Goal: Information Seeking & Learning: Find specific fact

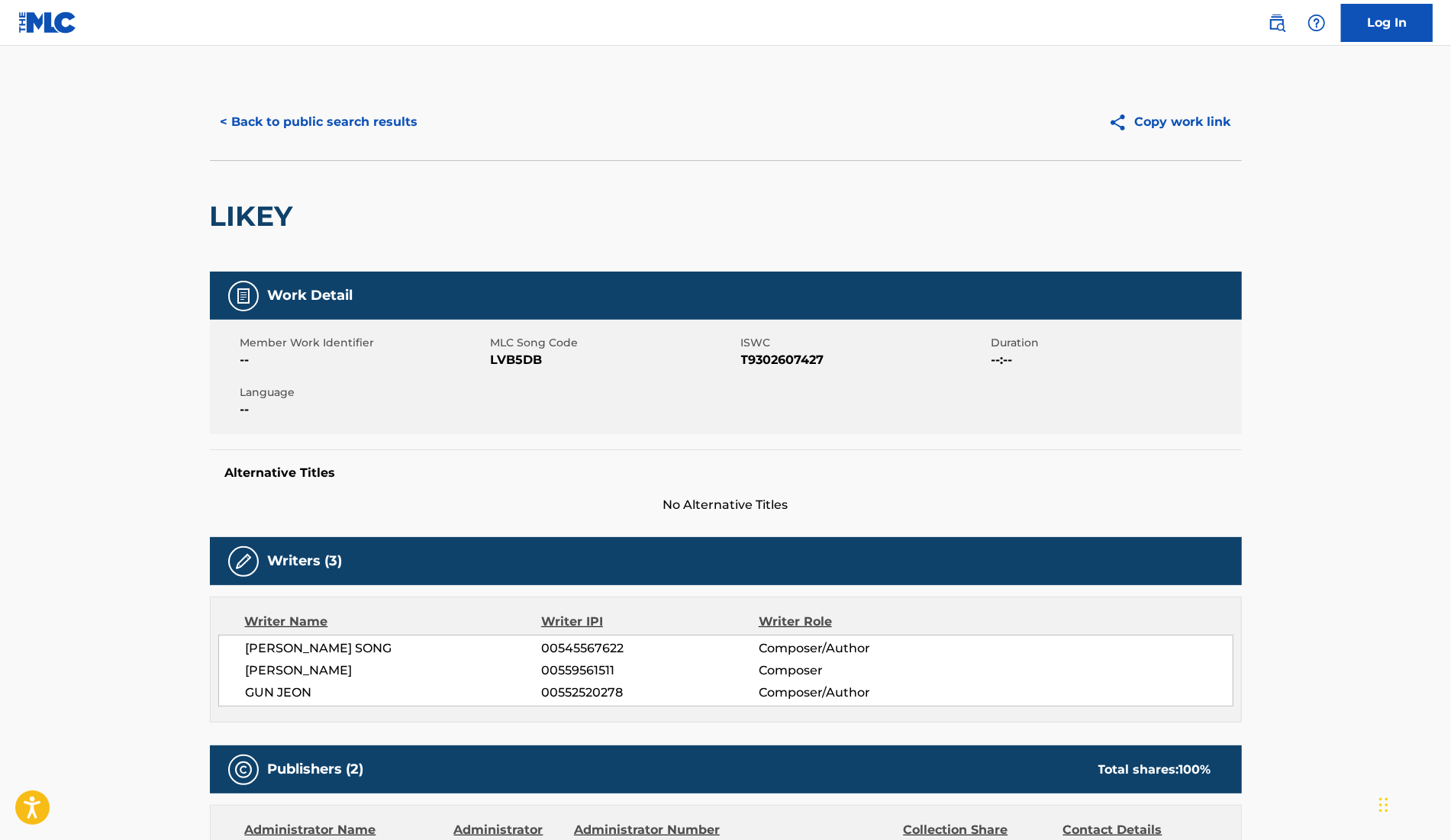
click at [373, 117] on button "< Back to public search results" at bounding box center [319, 122] width 219 height 38
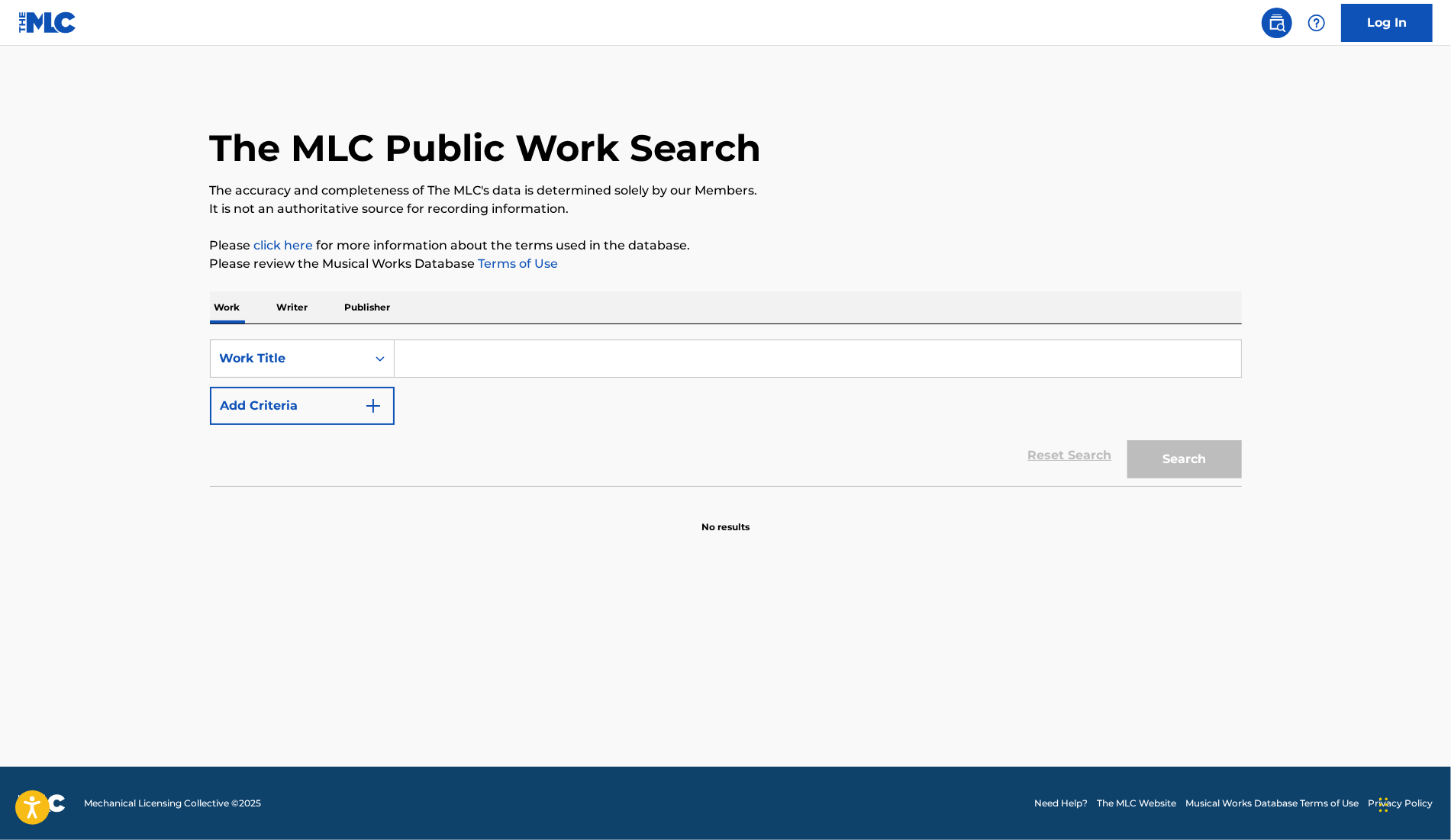
click at [549, 352] on input "Search Form" at bounding box center [817, 358] width 846 height 36
paste input "Namuabidabutsu"
type input "Namuabidabutsu"
click at [1222, 464] on button "Search" at bounding box center [1184, 459] width 115 height 38
click at [377, 405] on img "Search Form" at bounding box center [373, 405] width 19 height 19
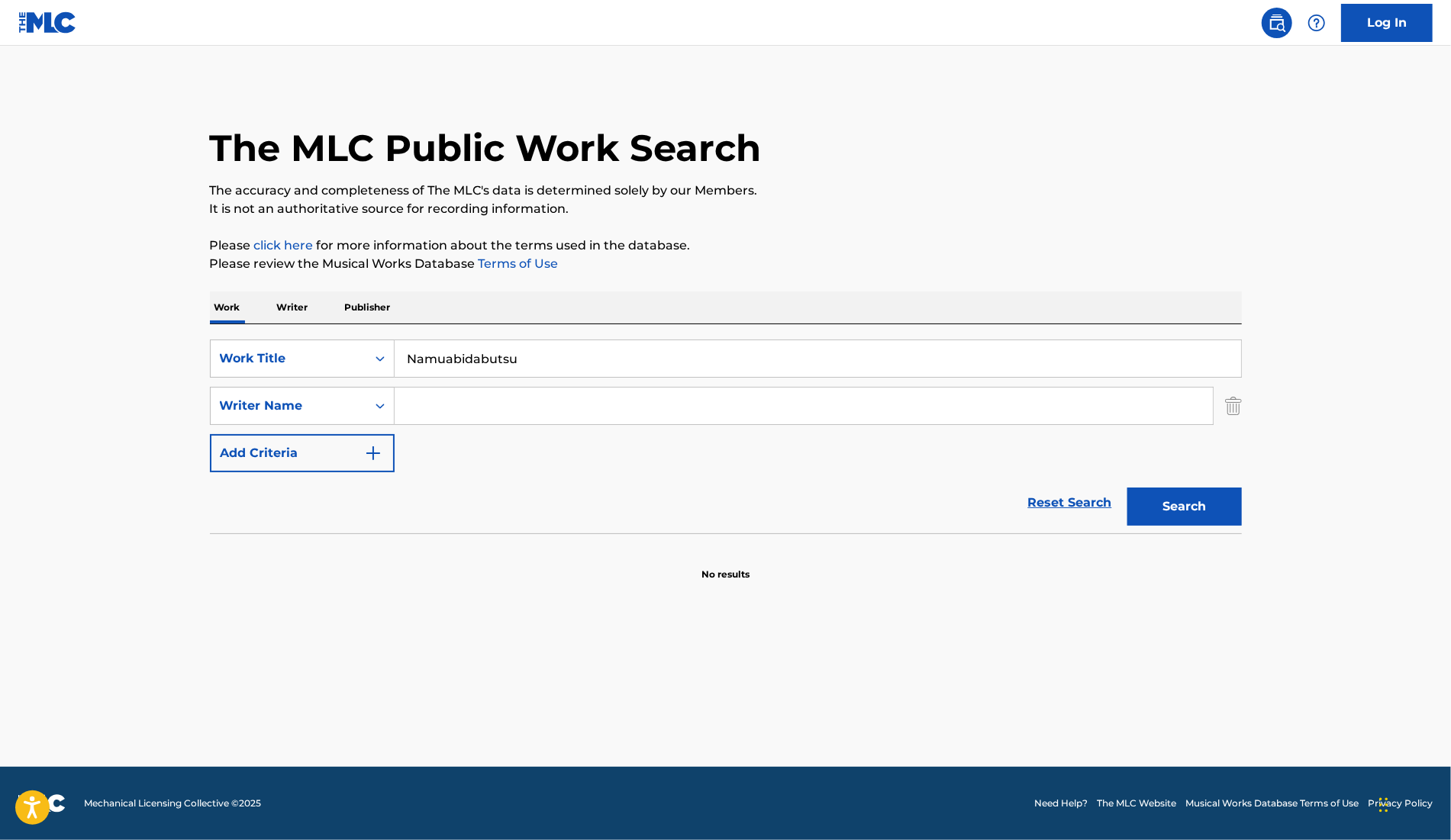
click at [448, 422] on input "Search Form" at bounding box center [803, 405] width 818 height 36
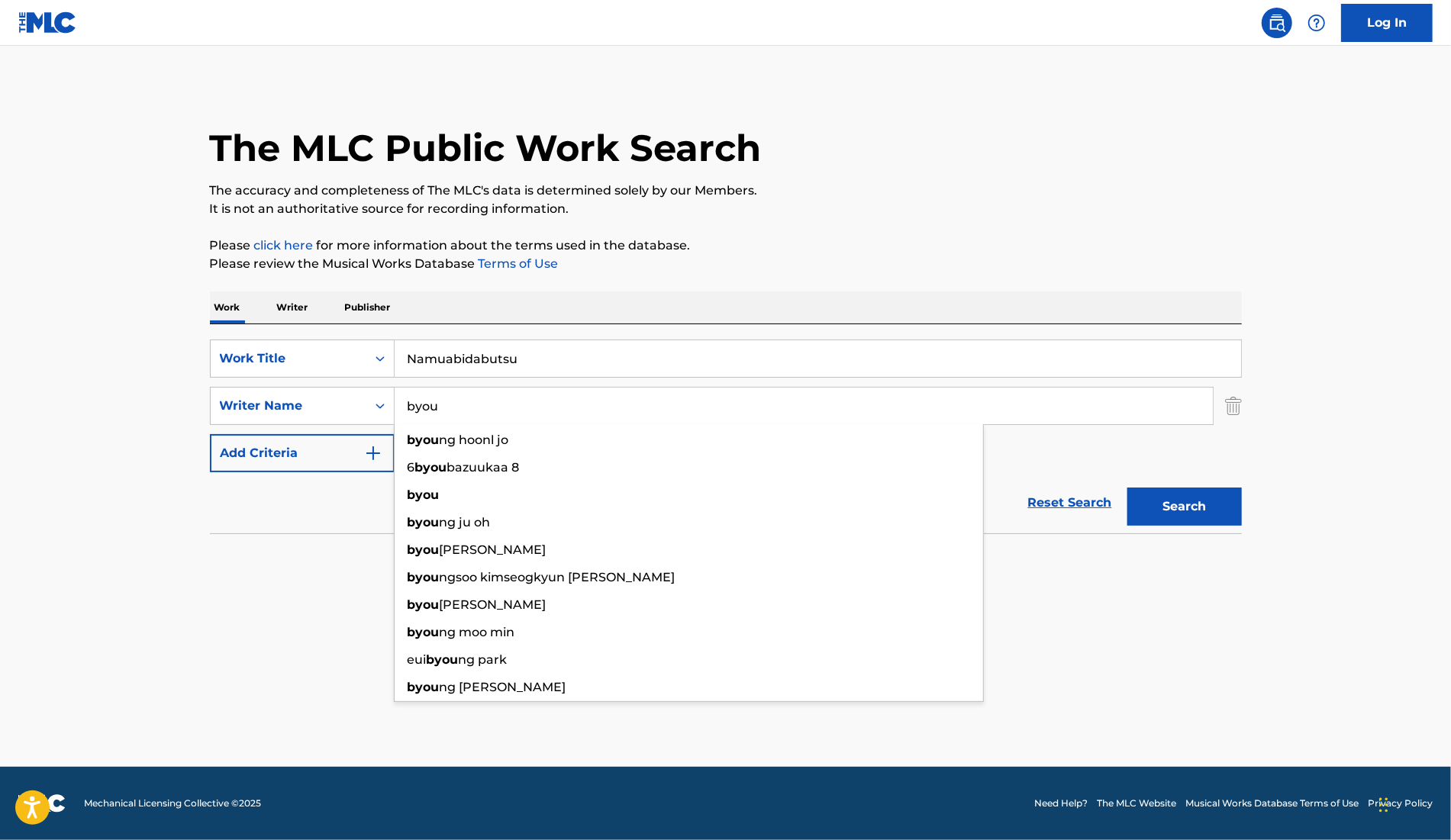
type input "byou"
click at [1127, 488] on button "Search" at bounding box center [1184, 506] width 115 height 38
